Goal: Task Accomplishment & Management: Complete application form

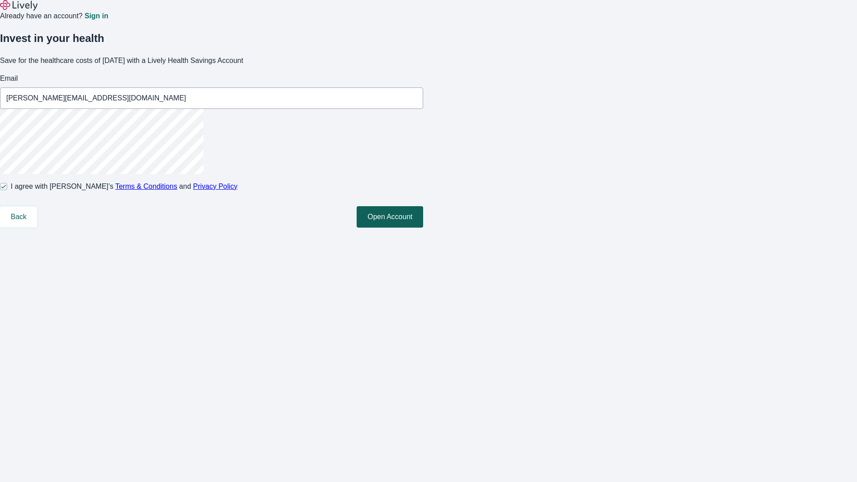
click at [423, 228] on button "Open Account" at bounding box center [390, 216] width 66 height 21
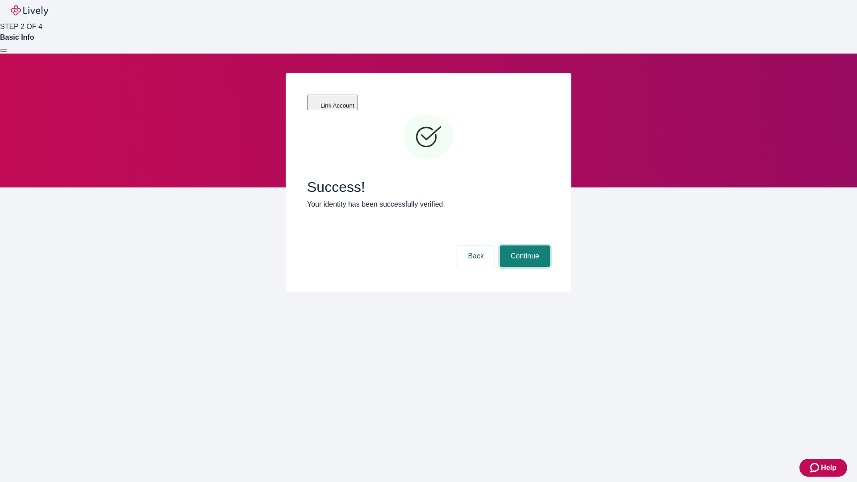
click at [523, 245] on button "Continue" at bounding box center [525, 255] width 50 height 21
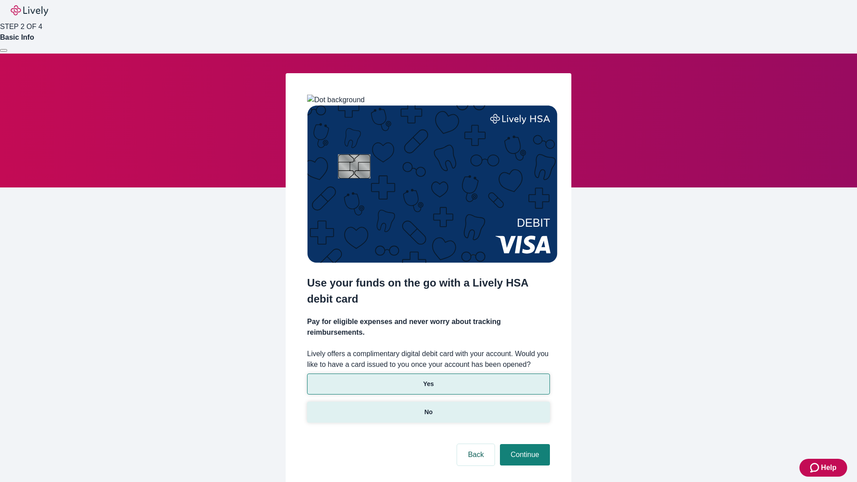
click at [428, 407] on p "No" at bounding box center [428, 411] width 8 height 9
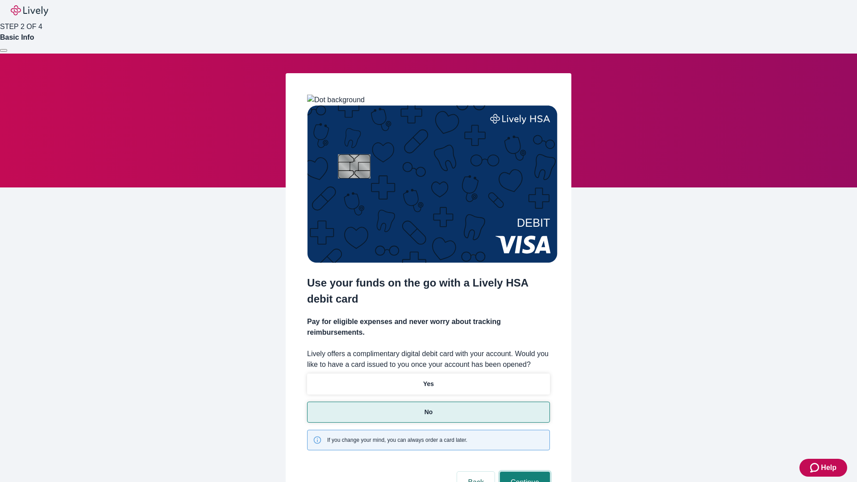
click at [523, 472] on button "Continue" at bounding box center [525, 482] width 50 height 21
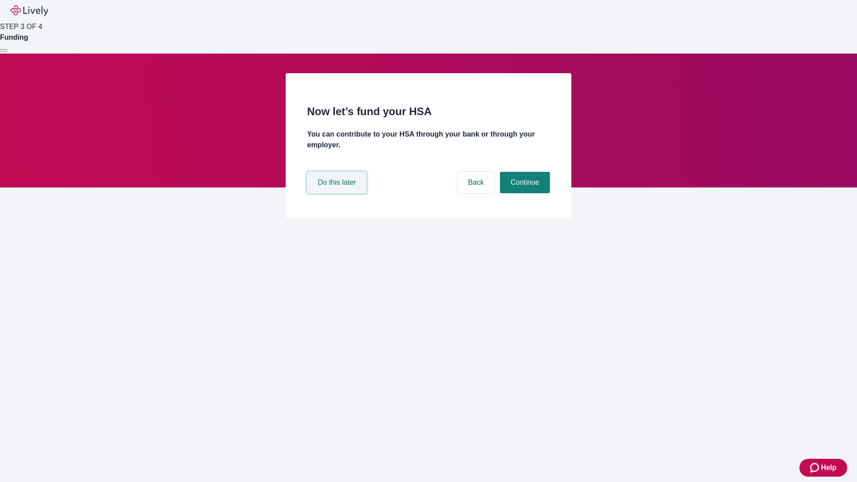
click at [338, 193] on button "Do this later" at bounding box center [336, 182] width 59 height 21
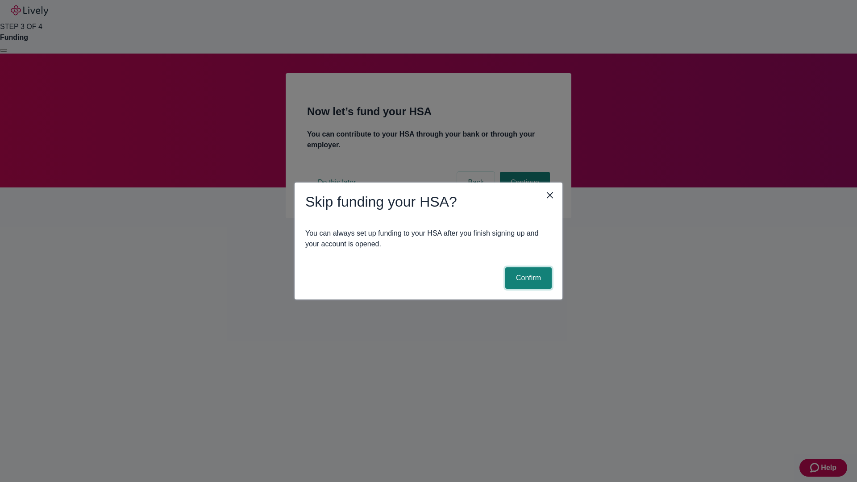
click at [527, 278] on button "Confirm" at bounding box center [528, 277] width 46 height 21
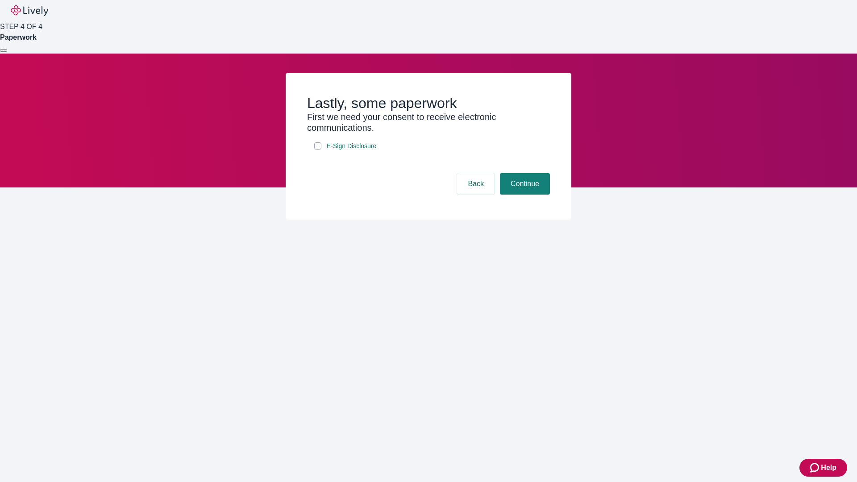
click at [318, 149] on input "E-Sign Disclosure" at bounding box center [317, 145] width 7 height 7
checkbox input "true"
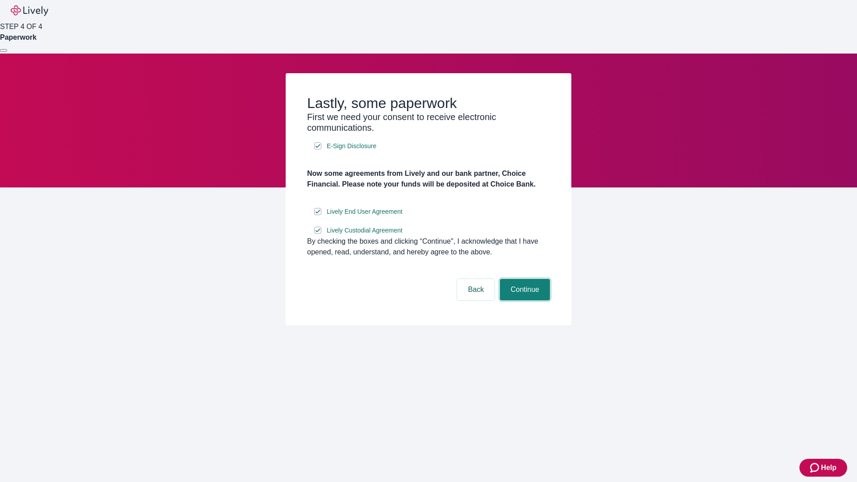
click at [523, 300] on button "Continue" at bounding box center [525, 289] width 50 height 21
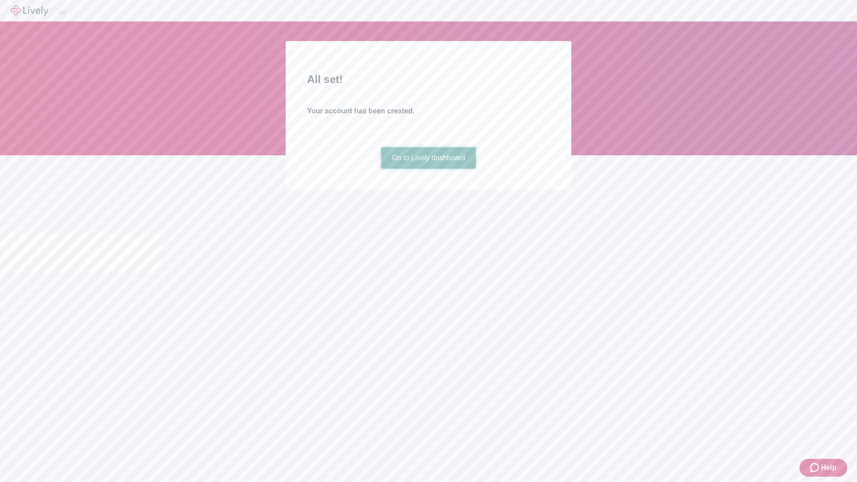
click at [428, 169] on link "Go to Lively dashboard" at bounding box center [428, 157] width 95 height 21
